Goal: Information Seeking & Learning: Check status

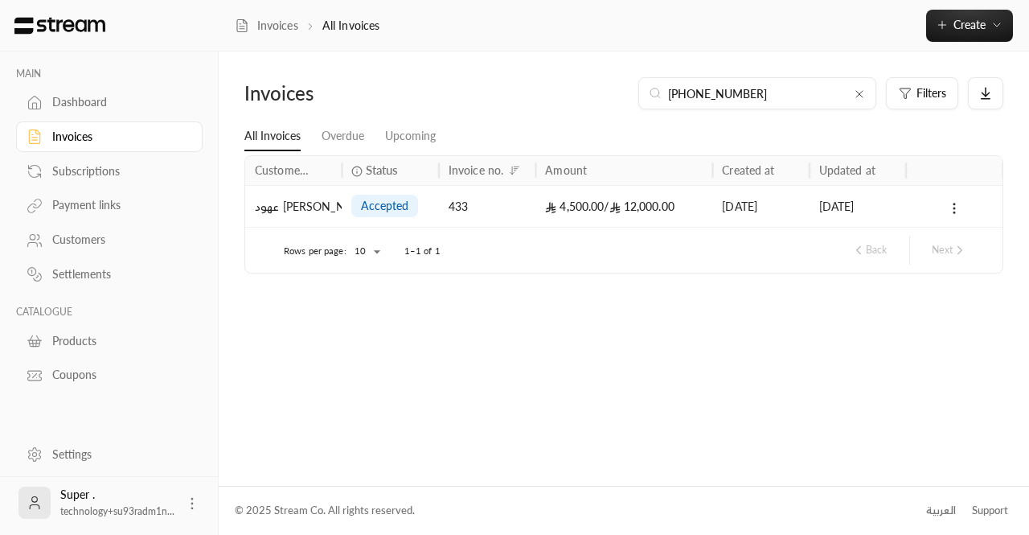
click at [85, 116] on link "Dashboard" at bounding box center [109, 102] width 187 height 31
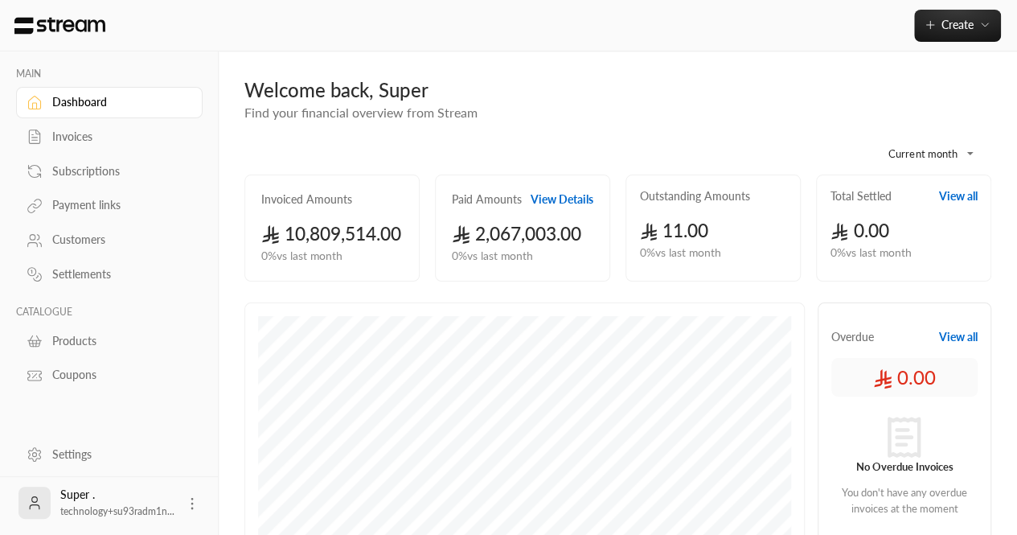
click at [74, 245] on div "Customers" at bounding box center [117, 240] width 130 height 16
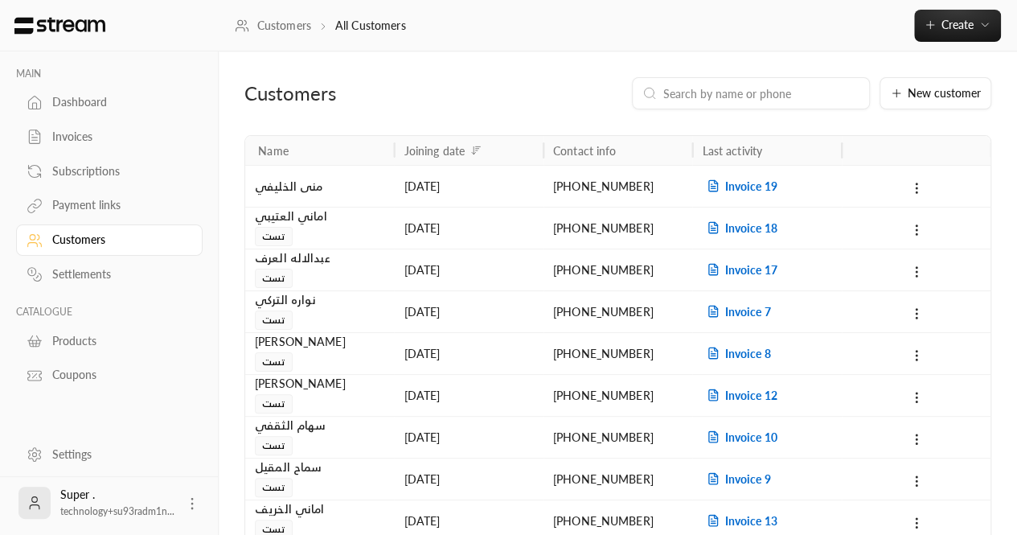
click at [79, 141] on div "Invoices" at bounding box center [117, 137] width 130 height 16
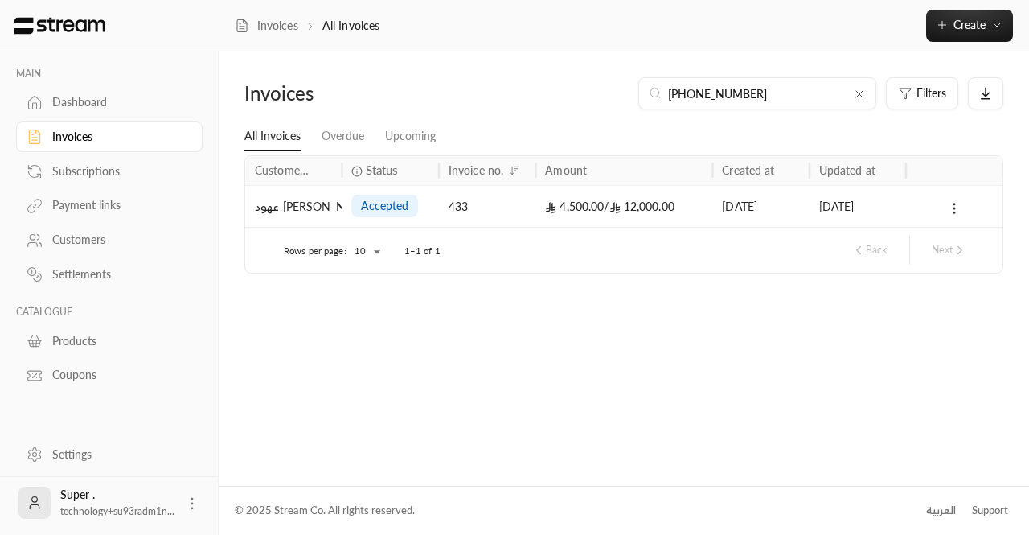
click at [58, 133] on div "Invoices" at bounding box center [117, 137] width 130 height 16
click at [862, 87] on div at bounding box center [859, 93] width 13 height 16
click at [862, 87] on input at bounding box center [768, 93] width 196 height 18
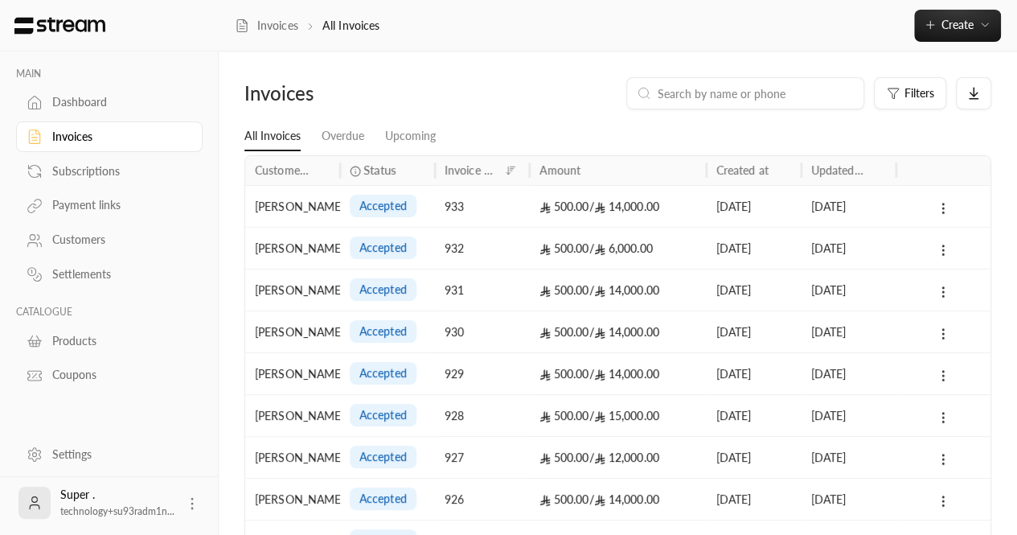
click at [459, 83] on div "Filters" at bounding box center [713, 93] width 556 height 32
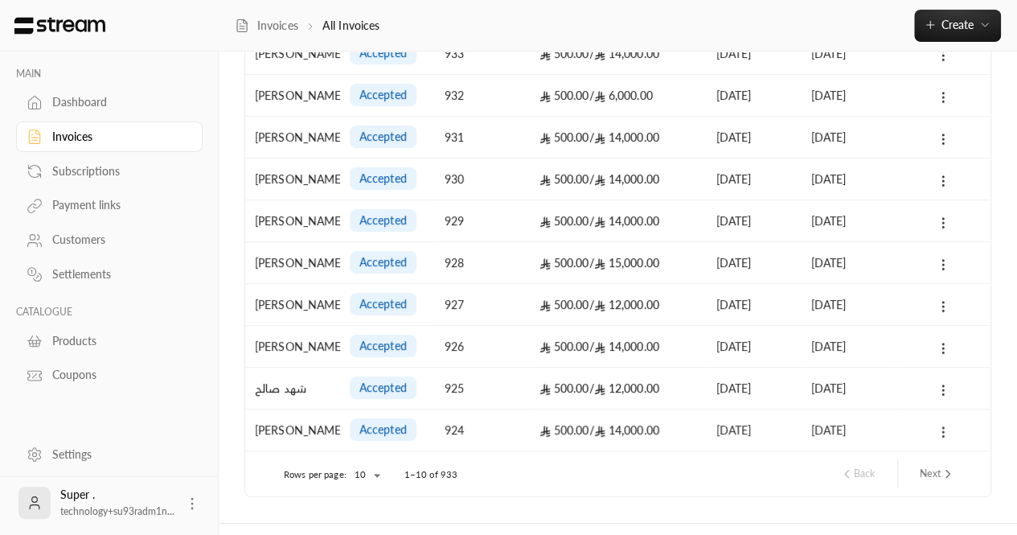
scroll to position [154, 0]
click at [950, 473] on icon "next page" at bounding box center [948, 473] width 14 height 14
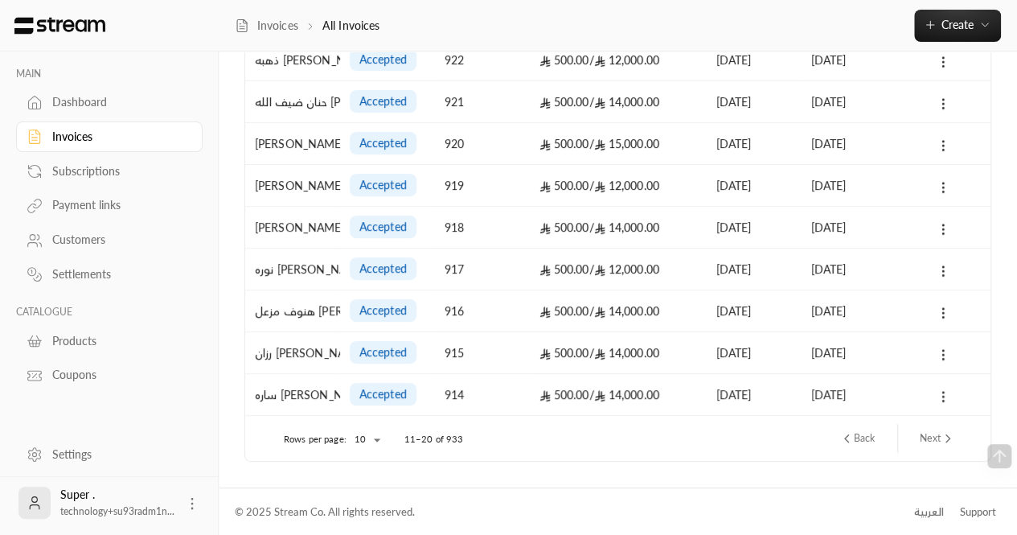
scroll to position [0, 0]
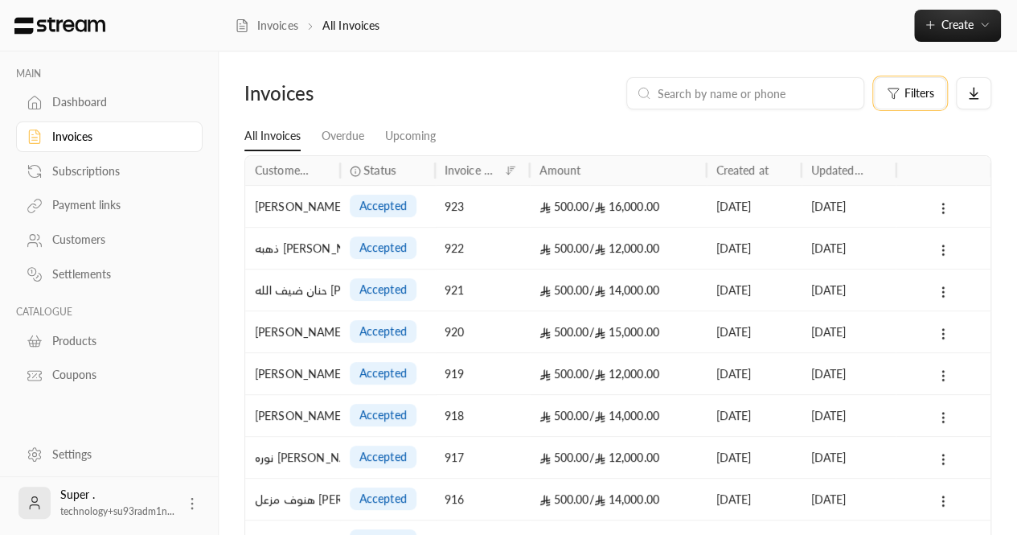
click at [931, 91] on span "Filters" at bounding box center [920, 93] width 30 height 11
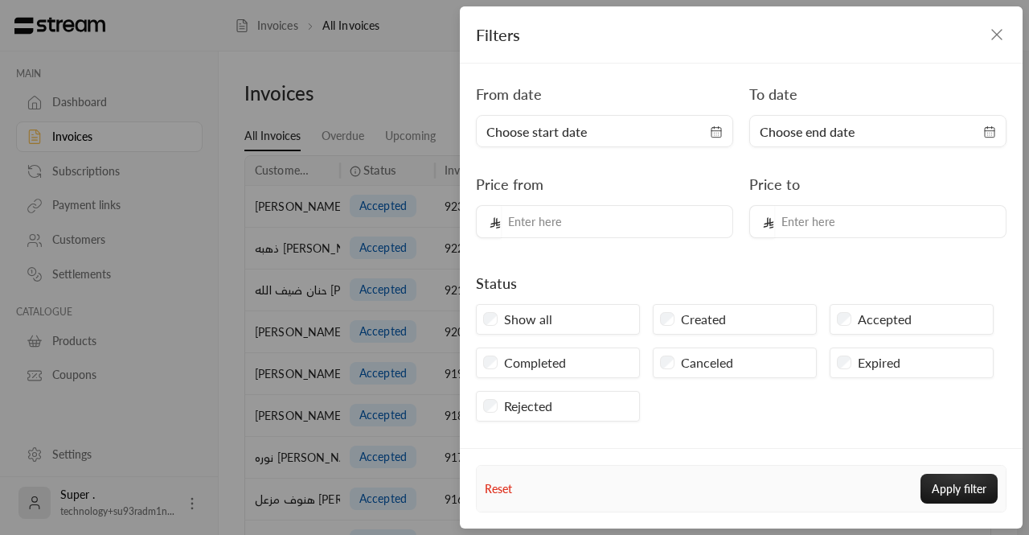
click at [363, 96] on div "Filters From date Choose start date To date Choose end date Price from Price to…" at bounding box center [514, 267] width 1029 height 535
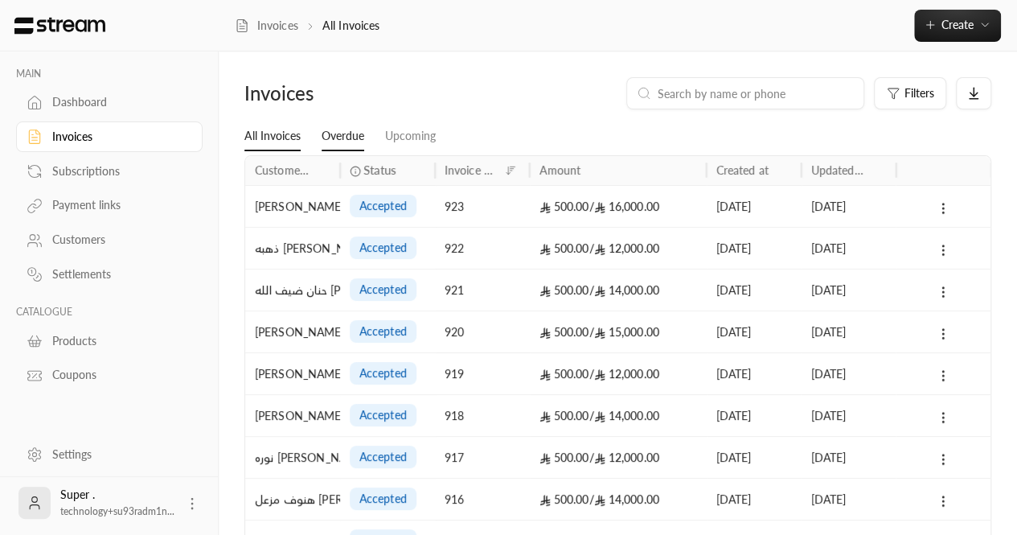
click at [357, 142] on link "Overdue" at bounding box center [343, 136] width 43 height 29
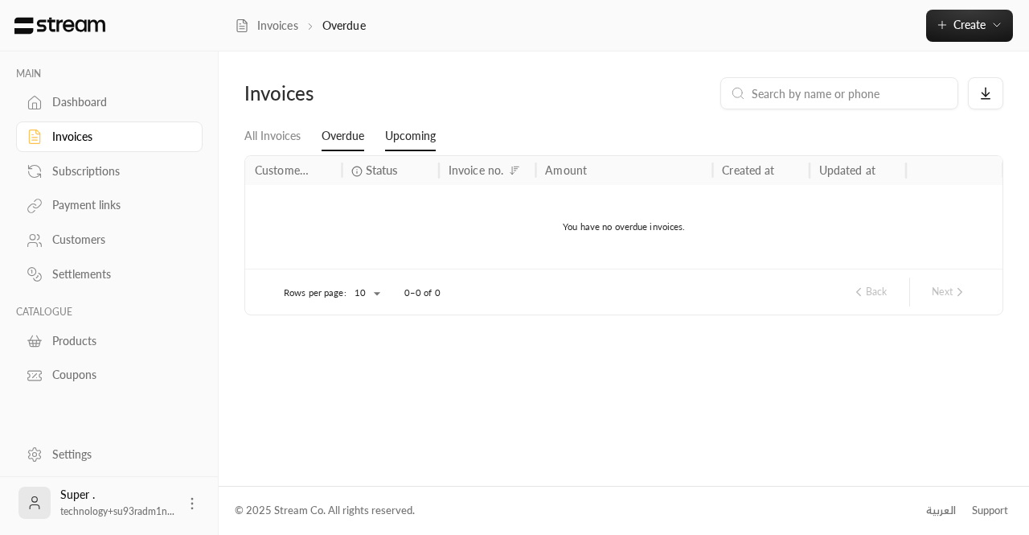
click at [415, 141] on link "Upcoming" at bounding box center [410, 136] width 51 height 29
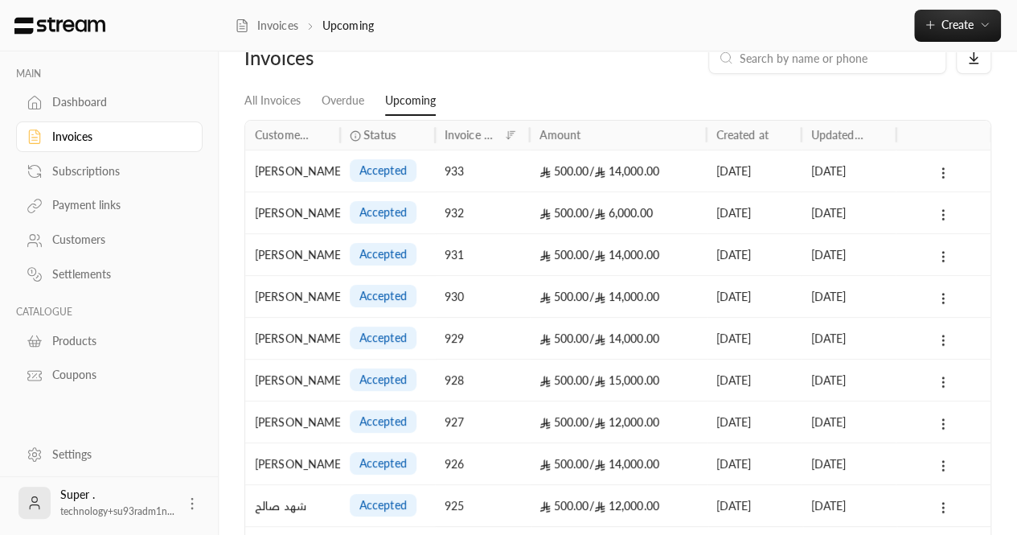
scroll to position [188, 0]
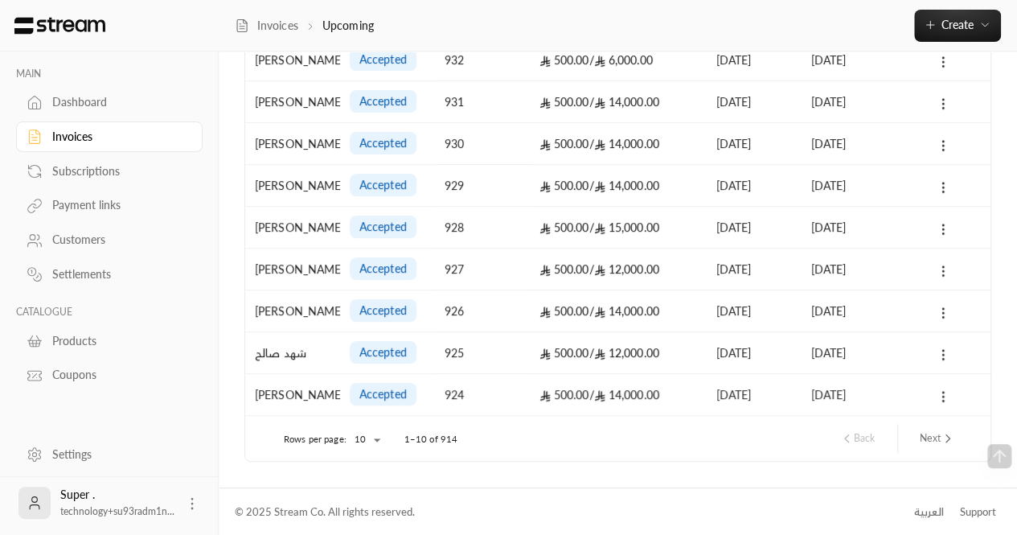
click at [98, 232] on div "Customers" at bounding box center [117, 240] width 130 height 16
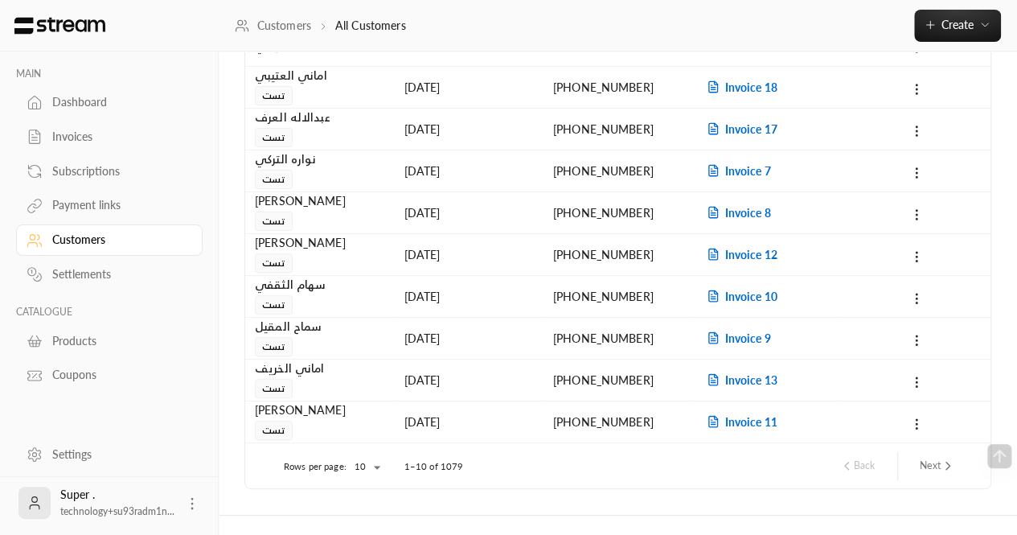
scroll to position [168, 0]
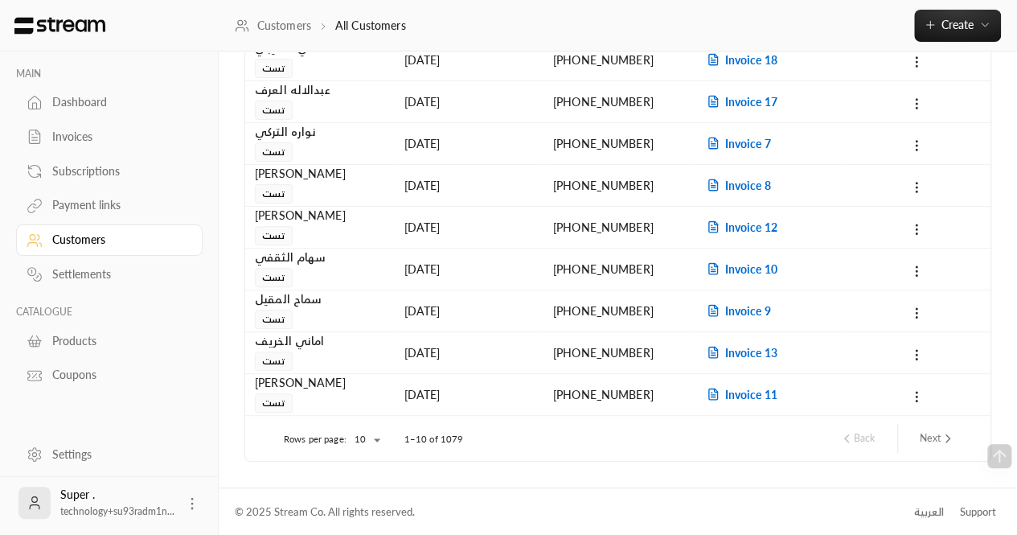
click at [58, 213] on div "Payment links" at bounding box center [117, 205] width 130 height 16
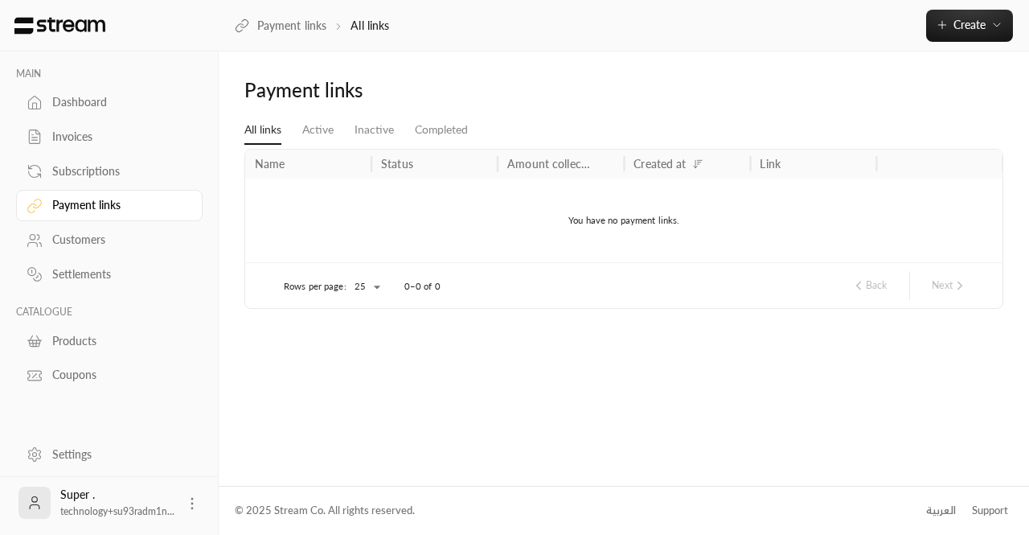
click at [79, 167] on div "Subscriptions" at bounding box center [117, 171] width 130 height 16
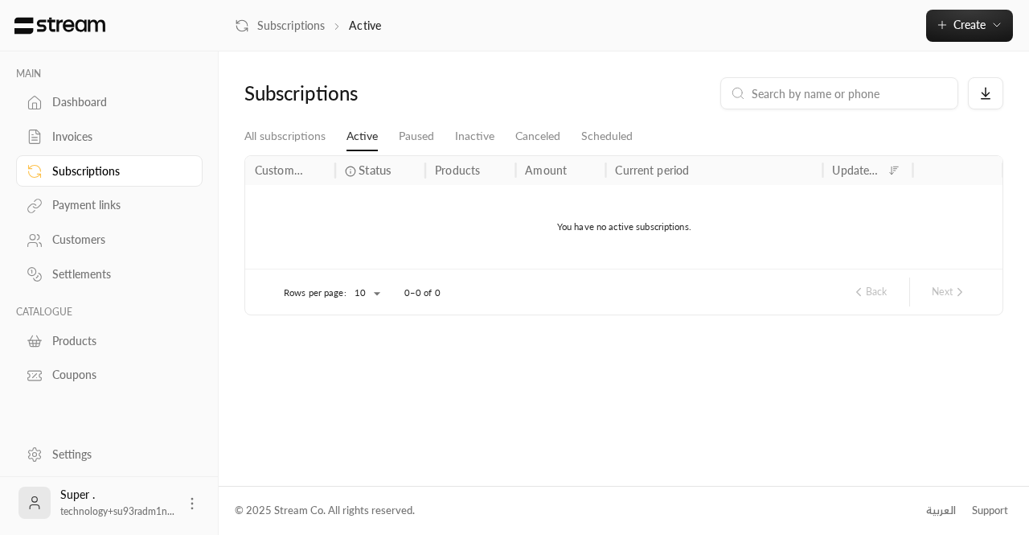
click at [68, 137] on div "Invoices" at bounding box center [117, 137] width 130 height 16
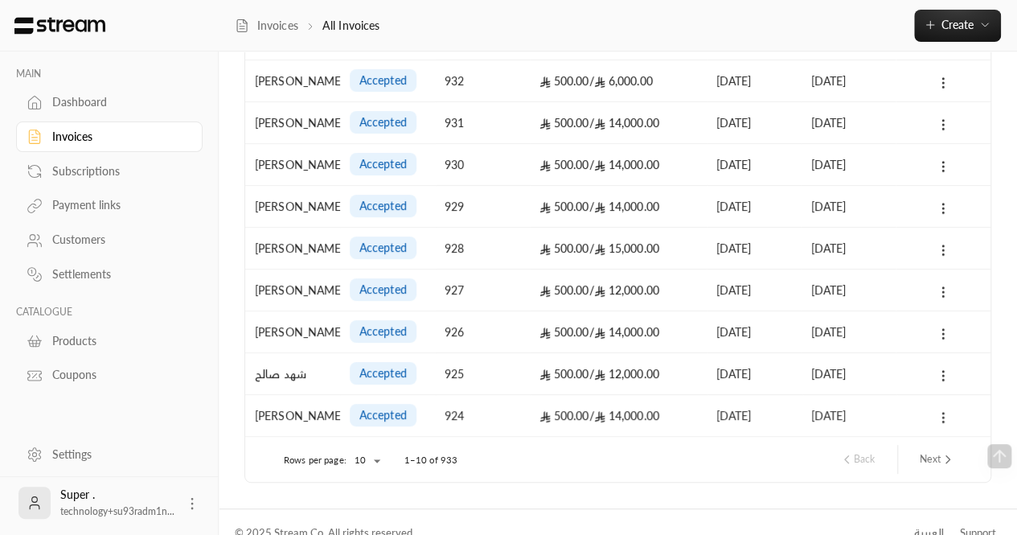
scroll to position [188, 0]
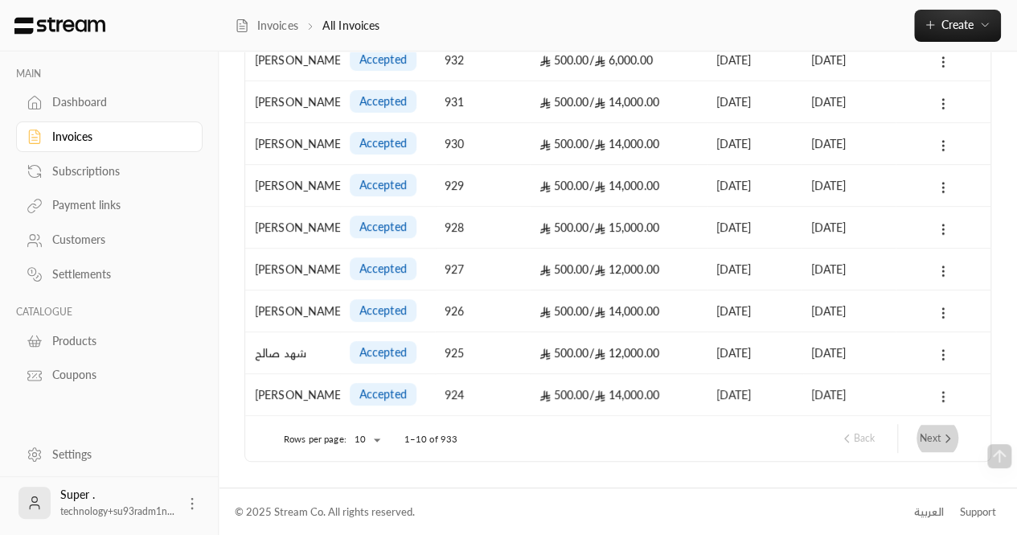
click at [938, 439] on button "Next" at bounding box center [937, 438] width 48 height 27
click at [935, 446] on button "Next" at bounding box center [937, 438] width 48 height 27
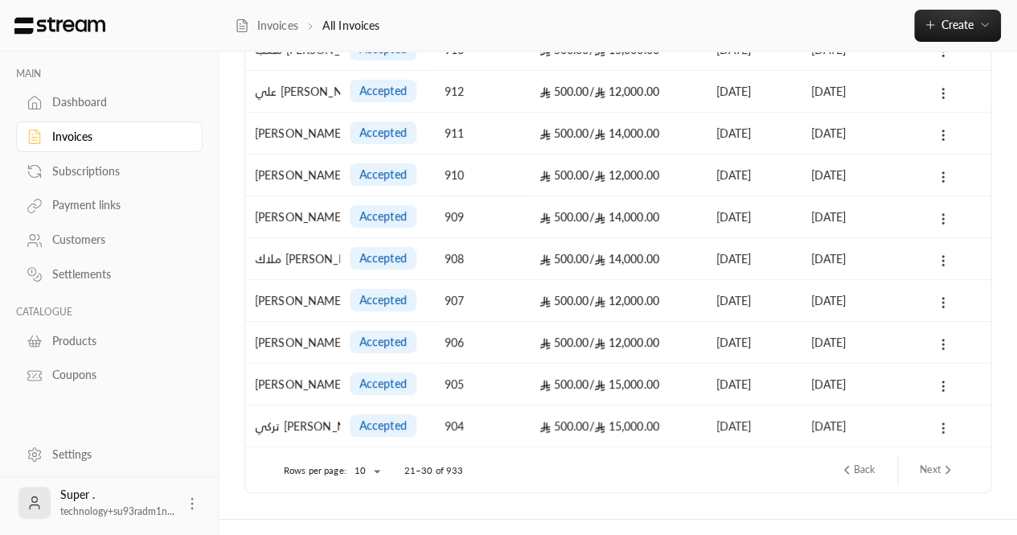
scroll to position [187, 0]
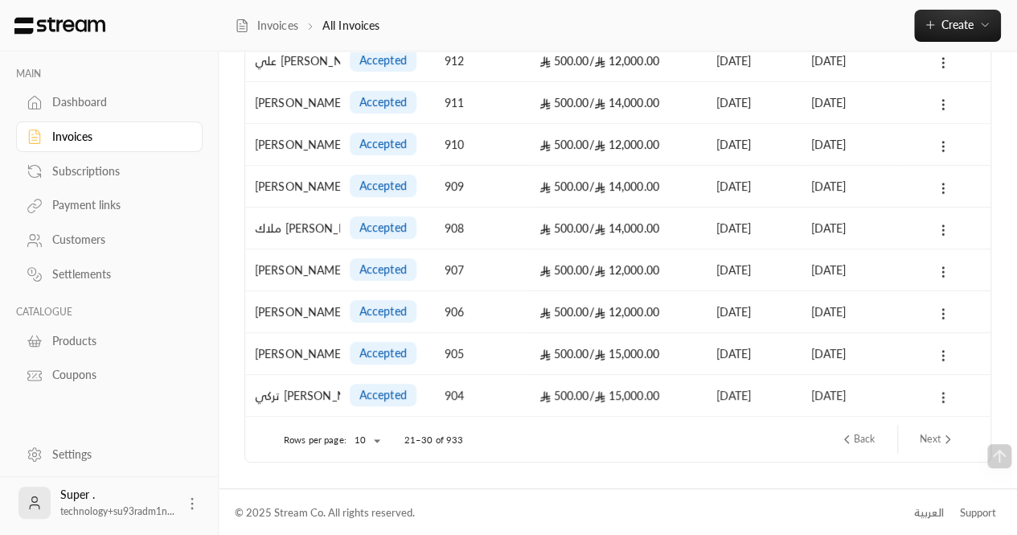
click at [509, 534] on div "© 2025 Stream Co. All rights reserved. العربية Support" at bounding box center [618, 513] width 766 height 48
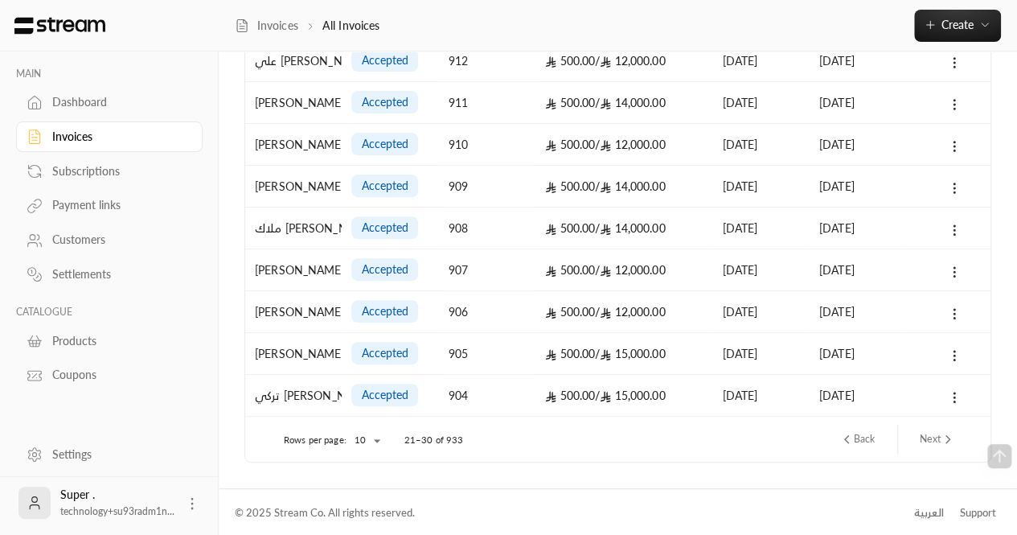
scroll to position [0, 0]
